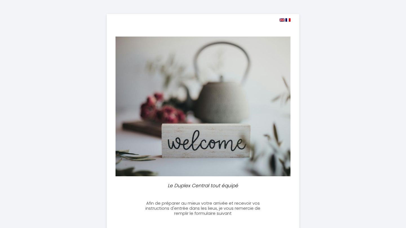
select select
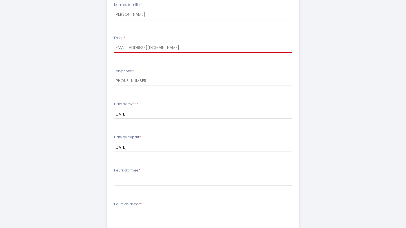
scroll to position [274, 0]
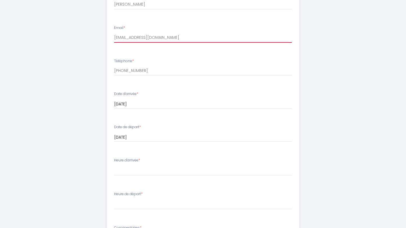
type input "[EMAIL_ADDRESS][DOMAIN_NAME]"
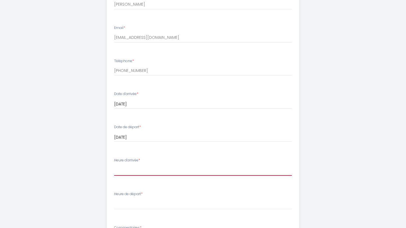
click at [154, 169] on select "16:00 16:30 17:00 17:30 18:00 18:30 19:00 19:30 20:00 20:30 21:00 21:30 22:00 2…" at bounding box center [203, 170] width 178 height 11
select select "21:00"
click at [320, 137] on div "Le Duplex Central tout équipé Afin de préparer au mieux votre arrivée et recevo…" at bounding box center [203, 49] width 288 height 646
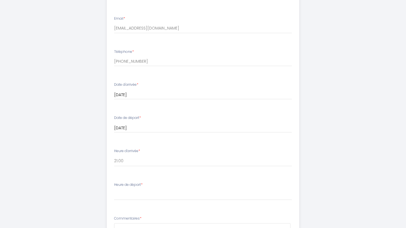
scroll to position [285, 0]
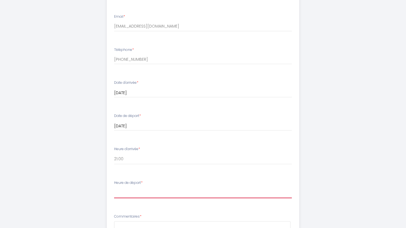
click at [146, 191] on select "00:00 00:30 01:00 01:30 02:00 02:30 03:00 03:30 04:00 04:30 05:00 05:30 06:00 0…" at bounding box center [203, 193] width 178 height 11
select select "10:00"
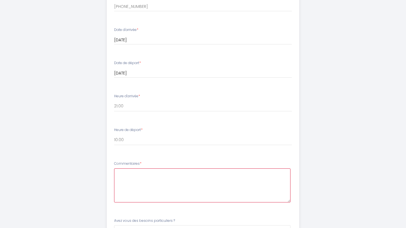
click at [194, 175] on textarea at bounding box center [202, 186] width 176 height 34
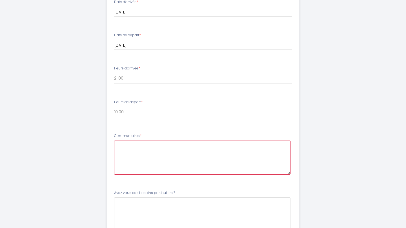
scroll to position [366, 0]
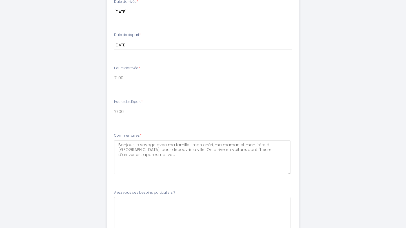
click at [249, 180] on li "Commentaires * Bonjour, je voyage avec ma famille : mon chéri, ma maman et mon …" at bounding box center [203, 157] width 192 height 54
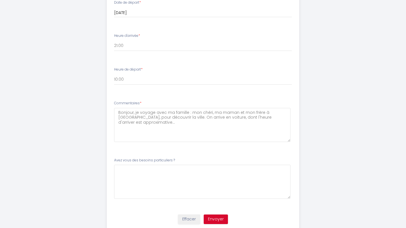
scroll to position [403, 0]
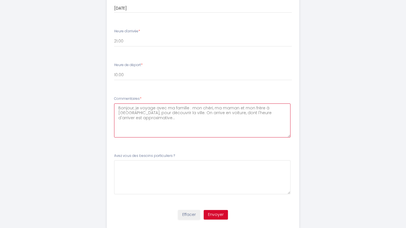
click at [209, 112] on textarea "Bonjour, je voyage avec ma famille : mon chéri, ma maman et mon frère à [GEOGRA…" at bounding box center [202, 121] width 176 height 34
click at [239, 126] on textarea "Bonjour, je voyage avec ma famille : mon chéri, ma maman et mon frère à [GEOGRA…" at bounding box center [202, 121] width 176 height 34
type textarea "Bonjour, je voyage avec ma famille : mon chéri, ma maman et mon frère à [GEOGRA…"
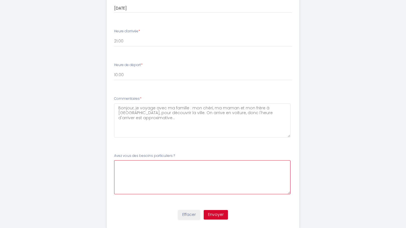
click at [230, 181] on \?9 at bounding box center [202, 177] width 176 height 34
click at [175, 164] on \?9 at bounding box center [202, 177] width 176 height 34
type \?9 "E"
type \?9 "Y a t-il une place de parking à proximité ? [GEOGRAPHIC_DATA]"
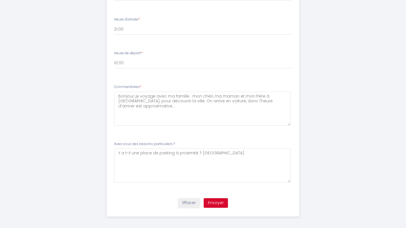
scroll to position [415, 0]
click at [221, 201] on button "Envoyer" at bounding box center [215, 204] width 24 height 10
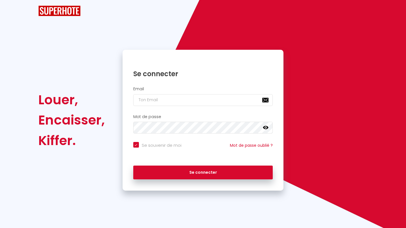
checkbox input "true"
